Goal: Navigation & Orientation: Find specific page/section

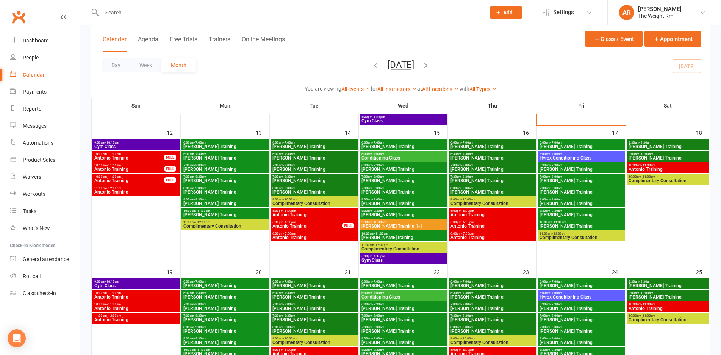
scroll to position [314, 0]
click at [34, 40] on div "Dashboard" at bounding box center [36, 41] width 26 height 6
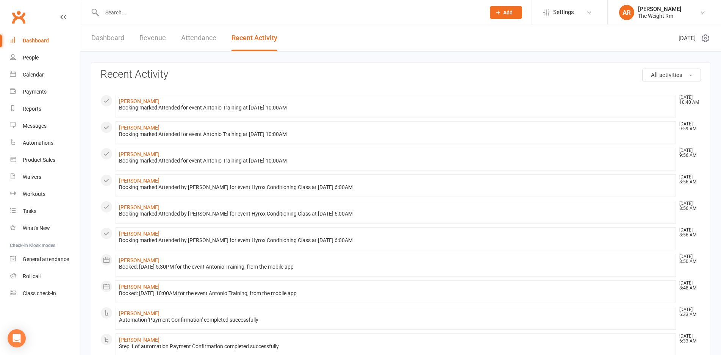
click at [107, 34] on link "Dashboard" at bounding box center [107, 38] width 33 height 26
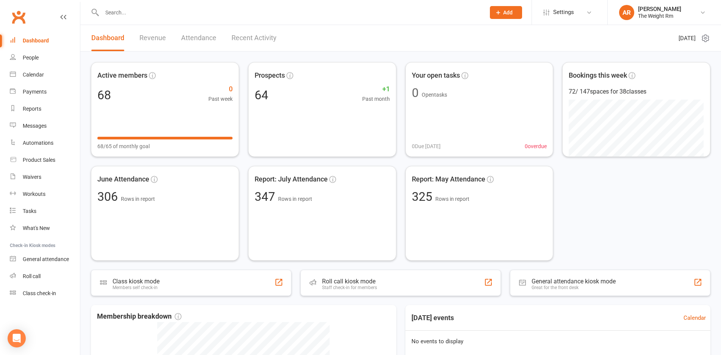
click at [156, 39] on link "Revenue" at bounding box center [152, 38] width 27 height 26
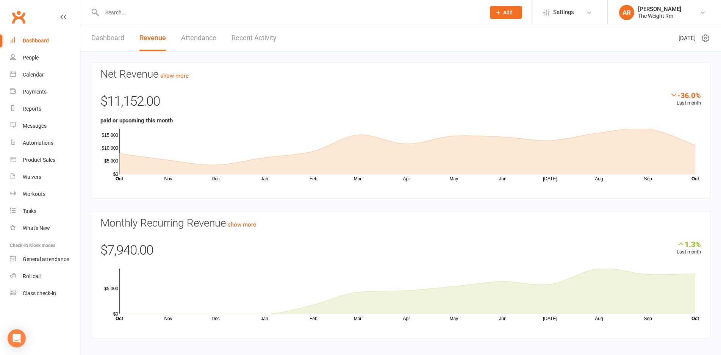
click at [120, 36] on link "Dashboard" at bounding box center [107, 38] width 33 height 26
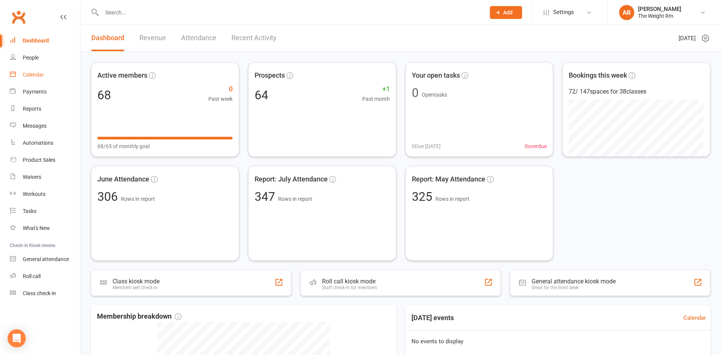
click at [31, 73] on div "Calendar" at bounding box center [33, 75] width 21 height 6
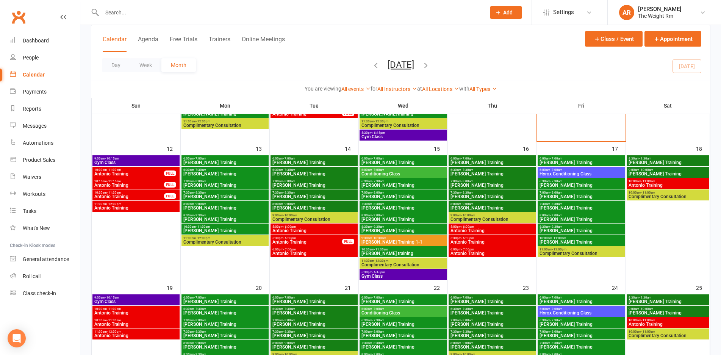
scroll to position [361, 0]
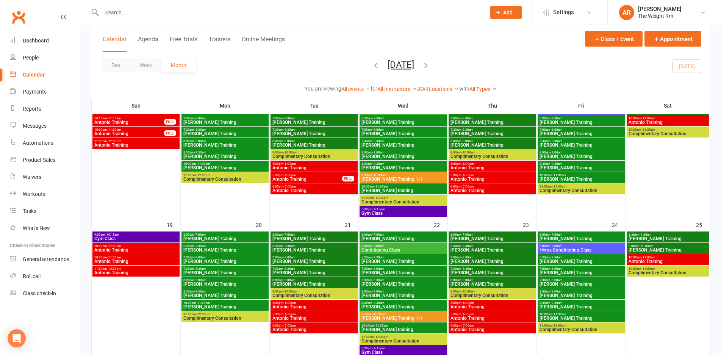
click at [314, 189] on span "Antonio Training" at bounding box center [314, 190] width 84 height 5
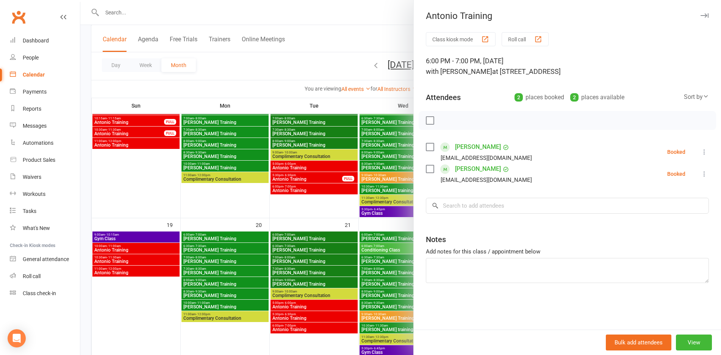
click at [319, 180] on div at bounding box center [400, 177] width 641 height 355
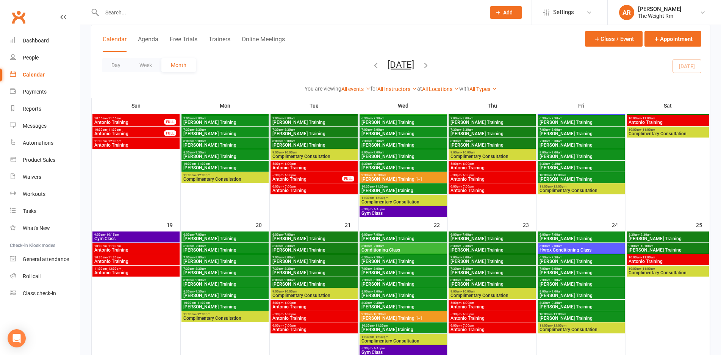
click at [319, 180] on span "Antonio Training" at bounding box center [307, 179] width 70 height 5
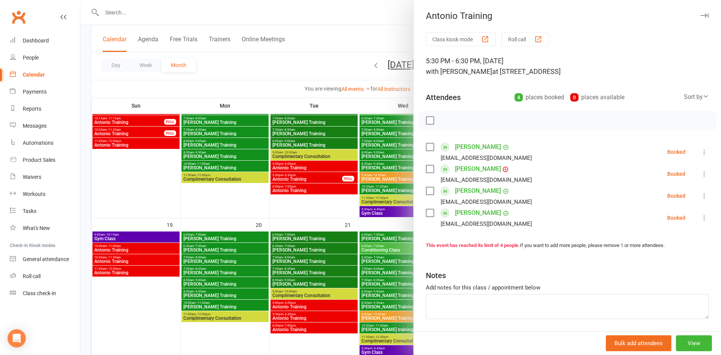
click at [319, 180] on div at bounding box center [400, 177] width 641 height 355
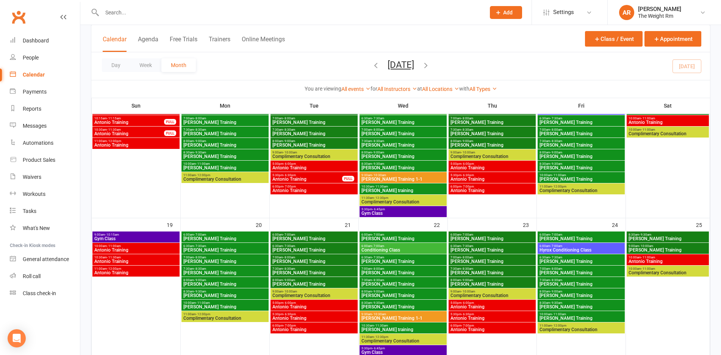
click at [321, 167] on span "Antonio Training" at bounding box center [314, 168] width 84 height 5
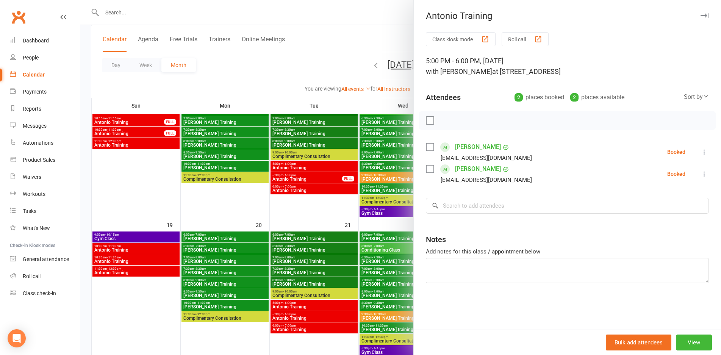
click at [321, 167] on div at bounding box center [400, 177] width 641 height 355
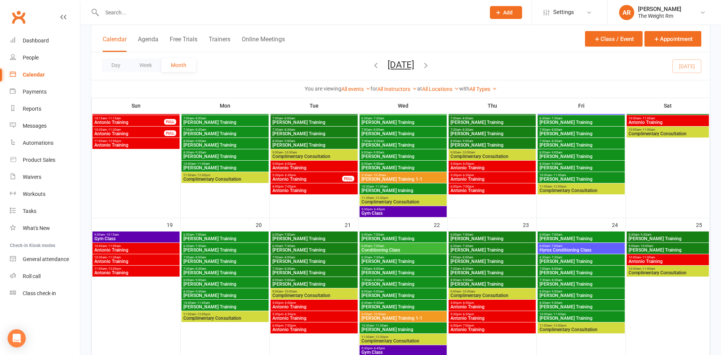
click at [489, 168] on span "Antonio Training" at bounding box center [492, 168] width 84 height 5
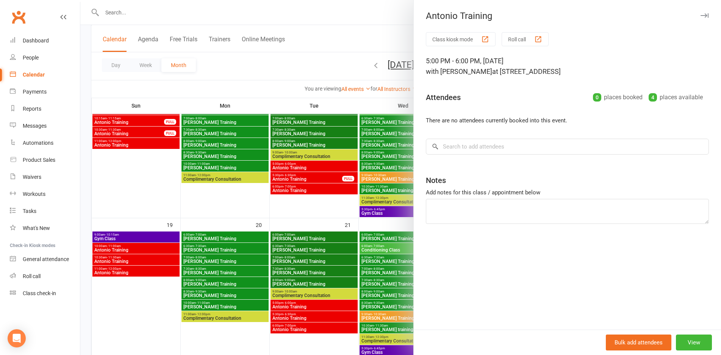
click at [369, 178] on div at bounding box center [400, 177] width 641 height 355
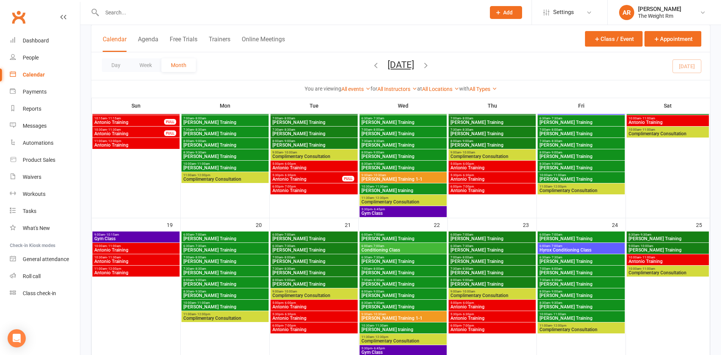
click at [490, 176] on span "5:30pm - 6:30pm" at bounding box center [492, 175] width 84 height 3
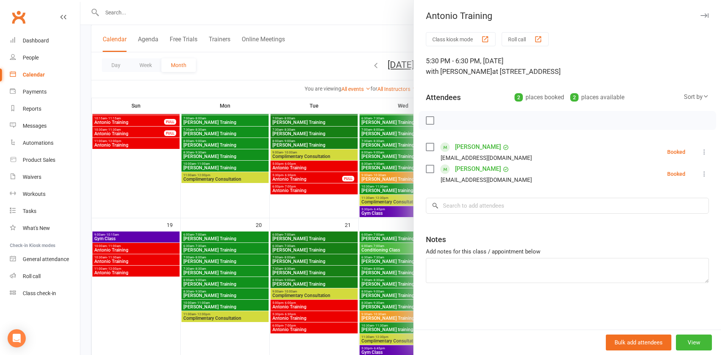
click at [362, 176] on div at bounding box center [400, 177] width 641 height 355
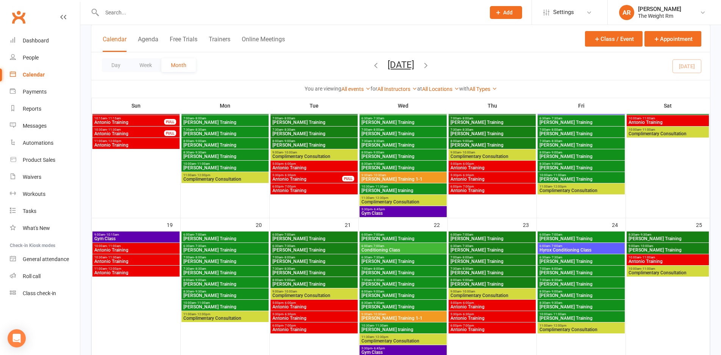
click at [457, 188] on span "6:00pm - 7:00pm" at bounding box center [492, 186] width 84 height 3
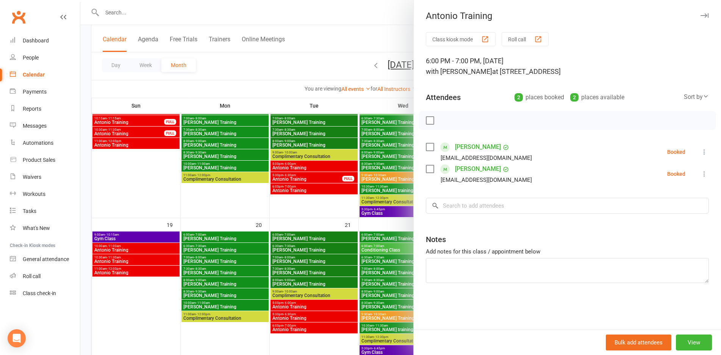
click at [313, 168] on div at bounding box center [400, 177] width 641 height 355
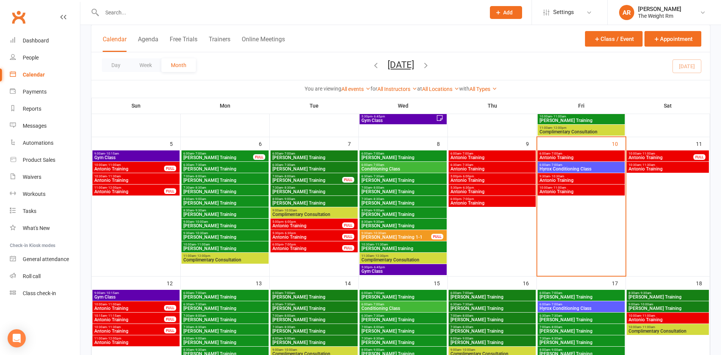
scroll to position [146, 0]
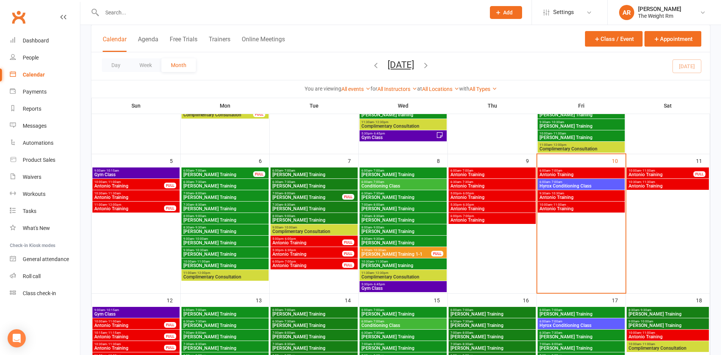
click at [645, 187] on span "Antonio Training" at bounding box center [667, 186] width 79 height 5
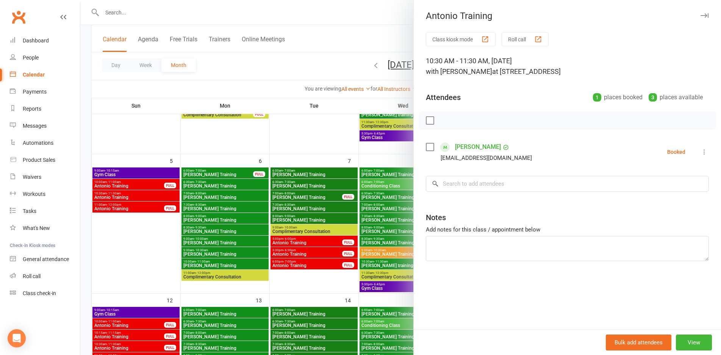
click at [274, 199] on div at bounding box center [400, 177] width 641 height 355
